Goal: Task Accomplishment & Management: Use online tool/utility

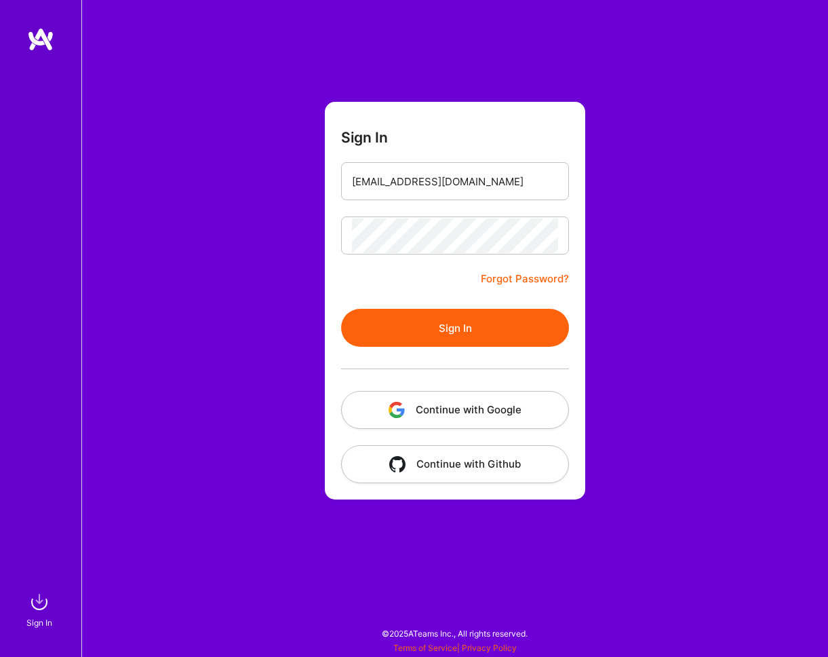
click at [436, 324] on button "Sign In" at bounding box center [455, 328] width 228 height 38
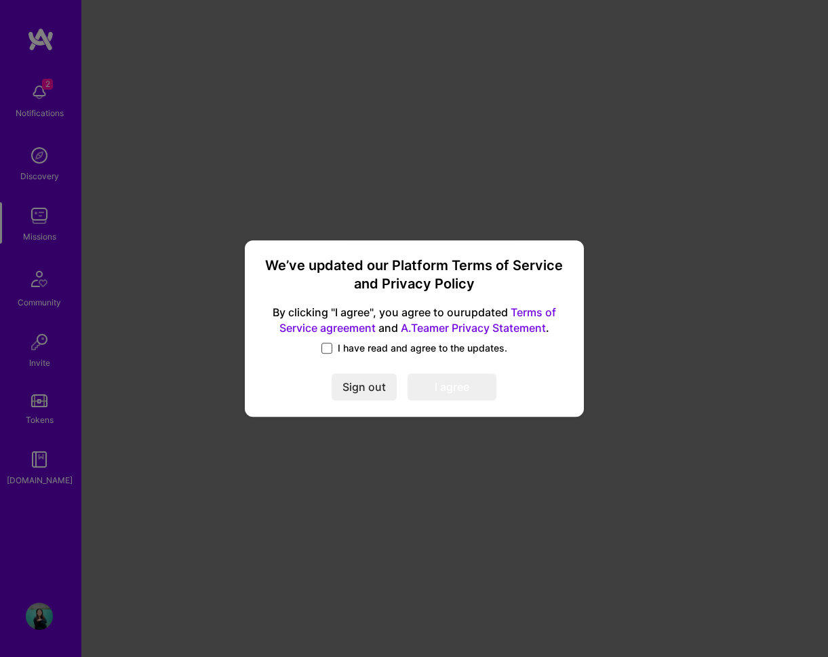
click at [329, 351] on span at bounding box center [327, 348] width 11 height 11
click at [0, 0] on input "I have read and agree to the updates." at bounding box center [0, 0] width 0 height 0
click at [476, 392] on button "I agree" at bounding box center [452, 386] width 89 height 27
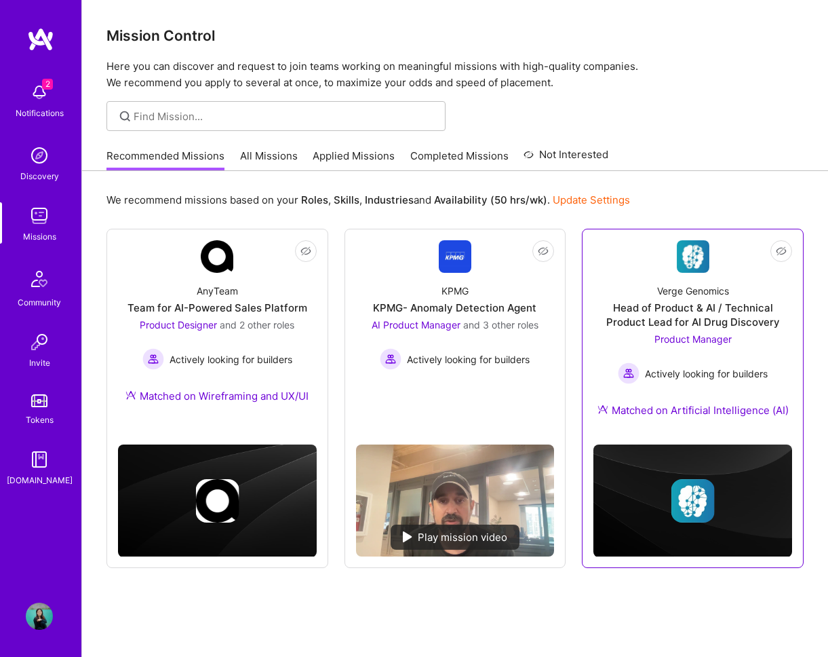
click at [705, 317] on div "Head of Product & AI / Technical Product Lead for AI Drug Discovery" at bounding box center [693, 315] width 199 height 28
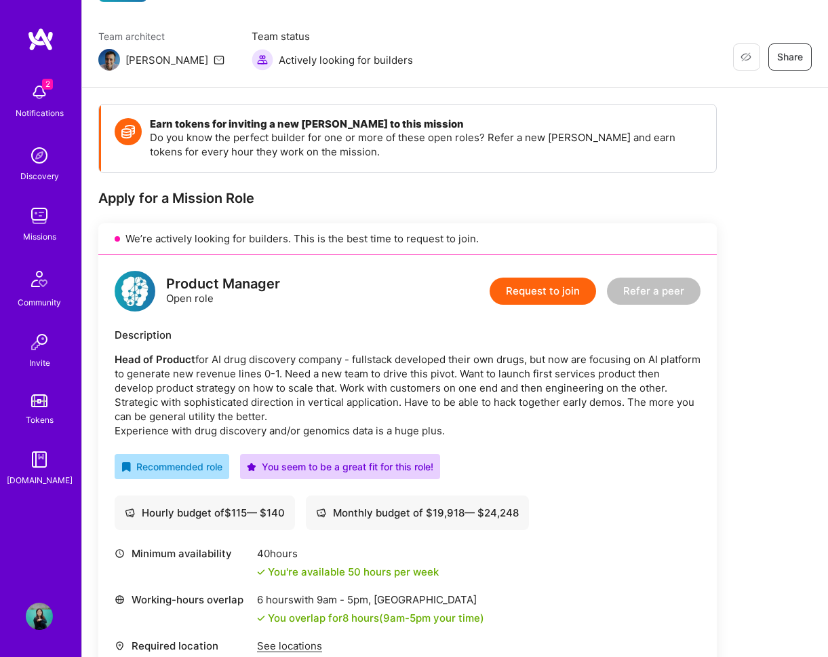
scroll to position [69, 0]
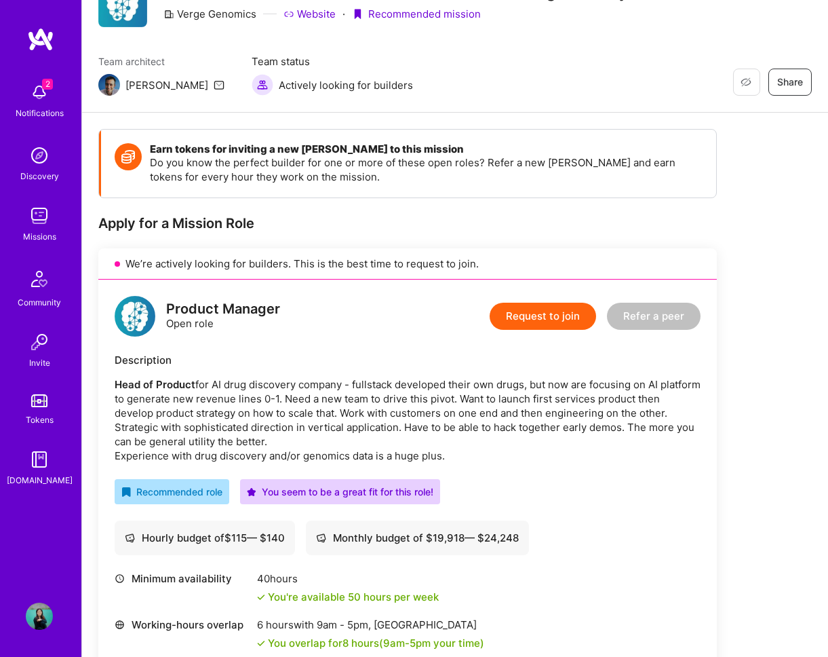
click at [47, 106] on div "Notifications" at bounding box center [40, 113] width 48 height 14
click at [35, 100] on div "2 Notifications Discovery Missions Community Invite Tokens [DOMAIN_NAME]" at bounding box center [40, 281] width 81 height 411
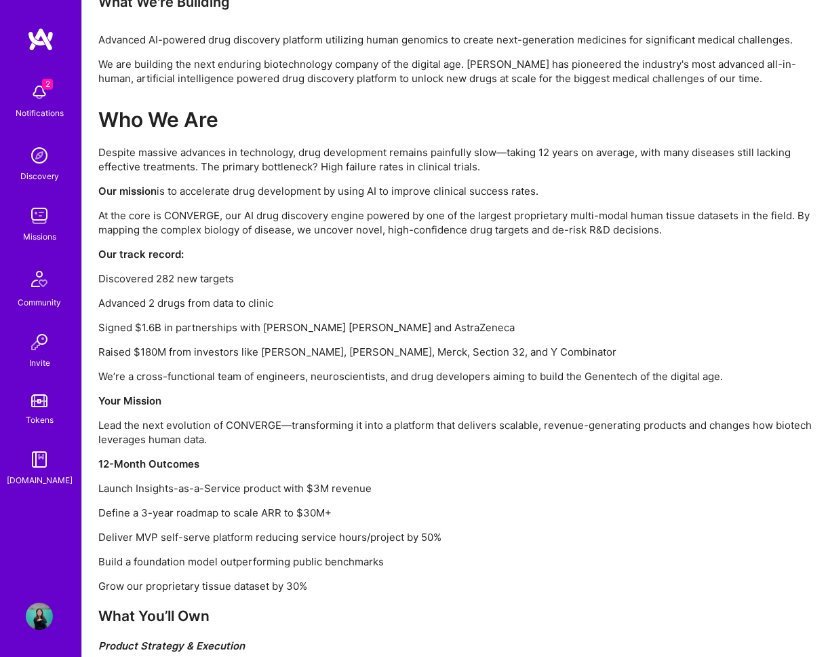
scroll to position [895, 0]
